Goal: Check status: Check status

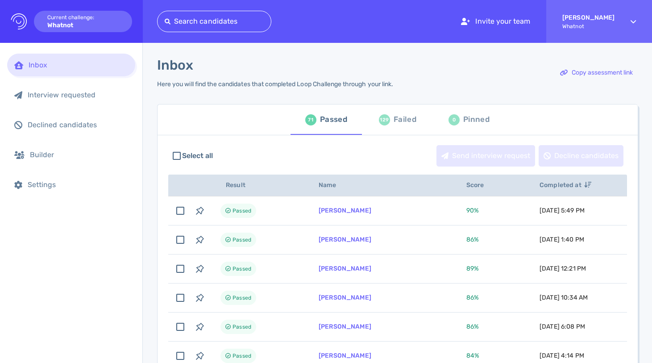
click at [401, 125] on div "Failed" at bounding box center [405, 119] width 23 height 13
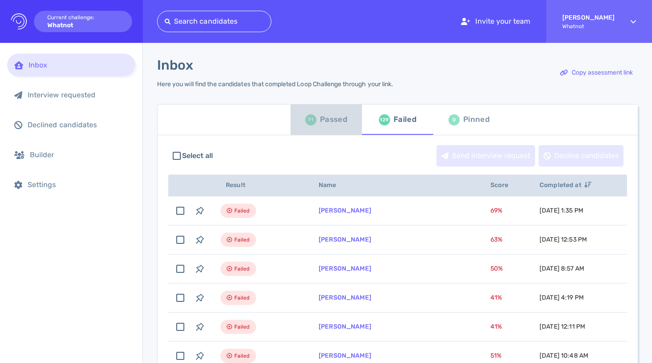
click at [326, 122] on div "Passed" at bounding box center [333, 119] width 27 height 13
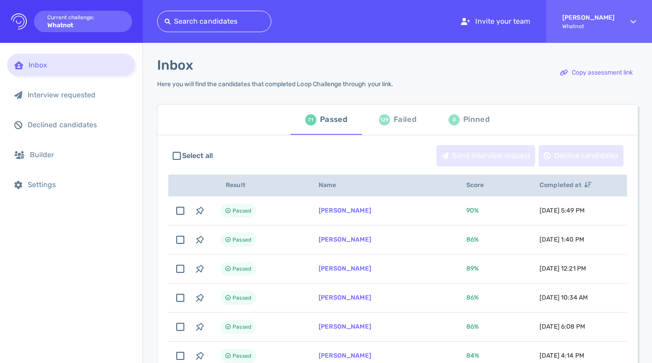
click at [406, 123] on div "Failed" at bounding box center [405, 119] width 23 height 13
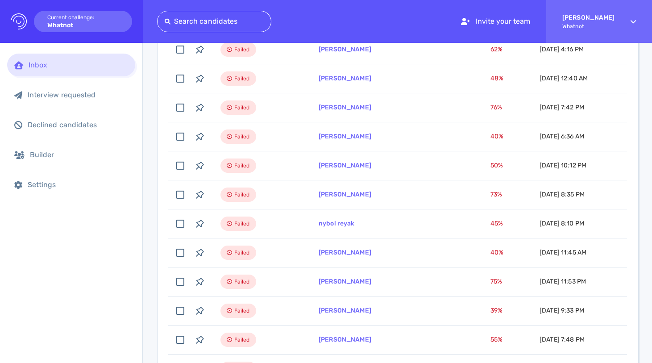
scroll to position [665, 0]
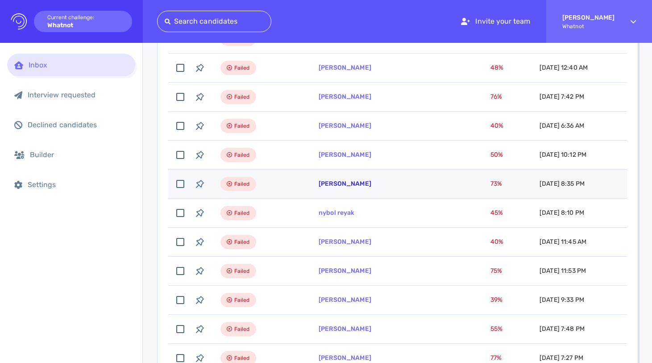
click at [345, 183] on link "[PERSON_NAME]" at bounding box center [345, 184] width 53 height 8
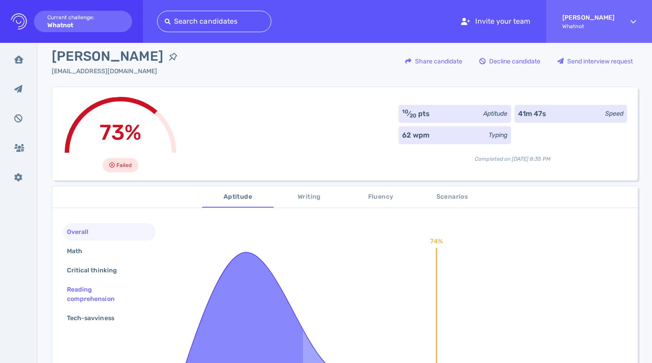
scroll to position [33, 0]
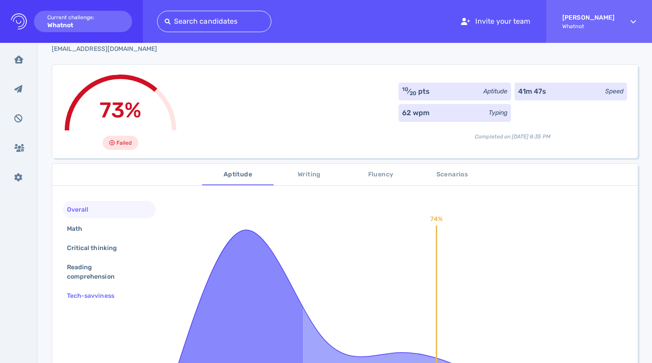
click at [117, 293] on div "Tech-savviness" at bounding box center [95, 295] width 60 height 13
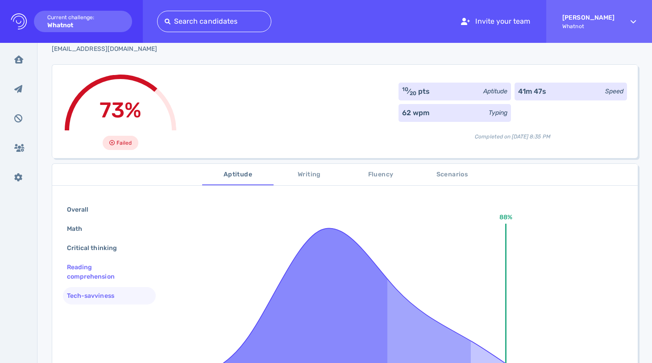
click at [115, 275] on div "Reading comprehension" at bounding box center [105, 272] width 81 height 22
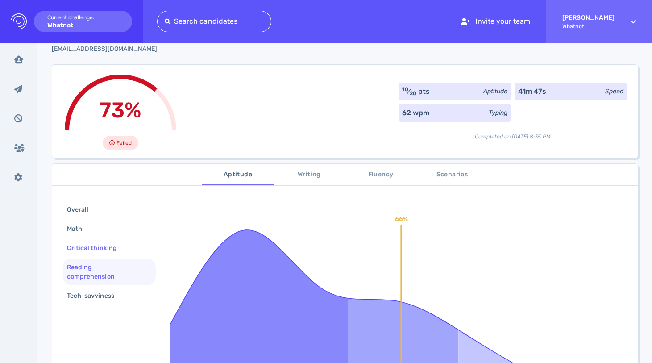
click at [119, 250] on div "Critical thinking" at bounding box center [96, 247] width 62 height 13
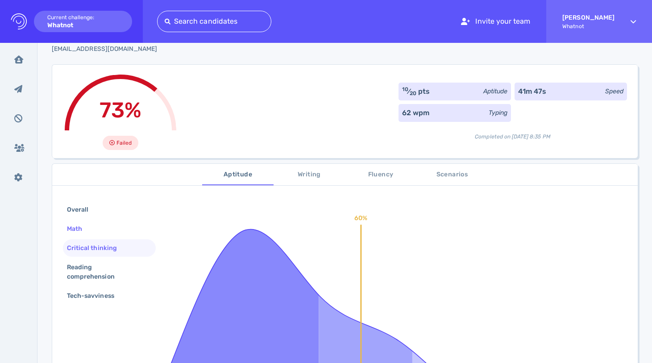
click at [121, 236] on div "Math" at bounding box center [109, 228] width 93 height 17
